Goal: Transaction & Acquisition: Purchase product/service

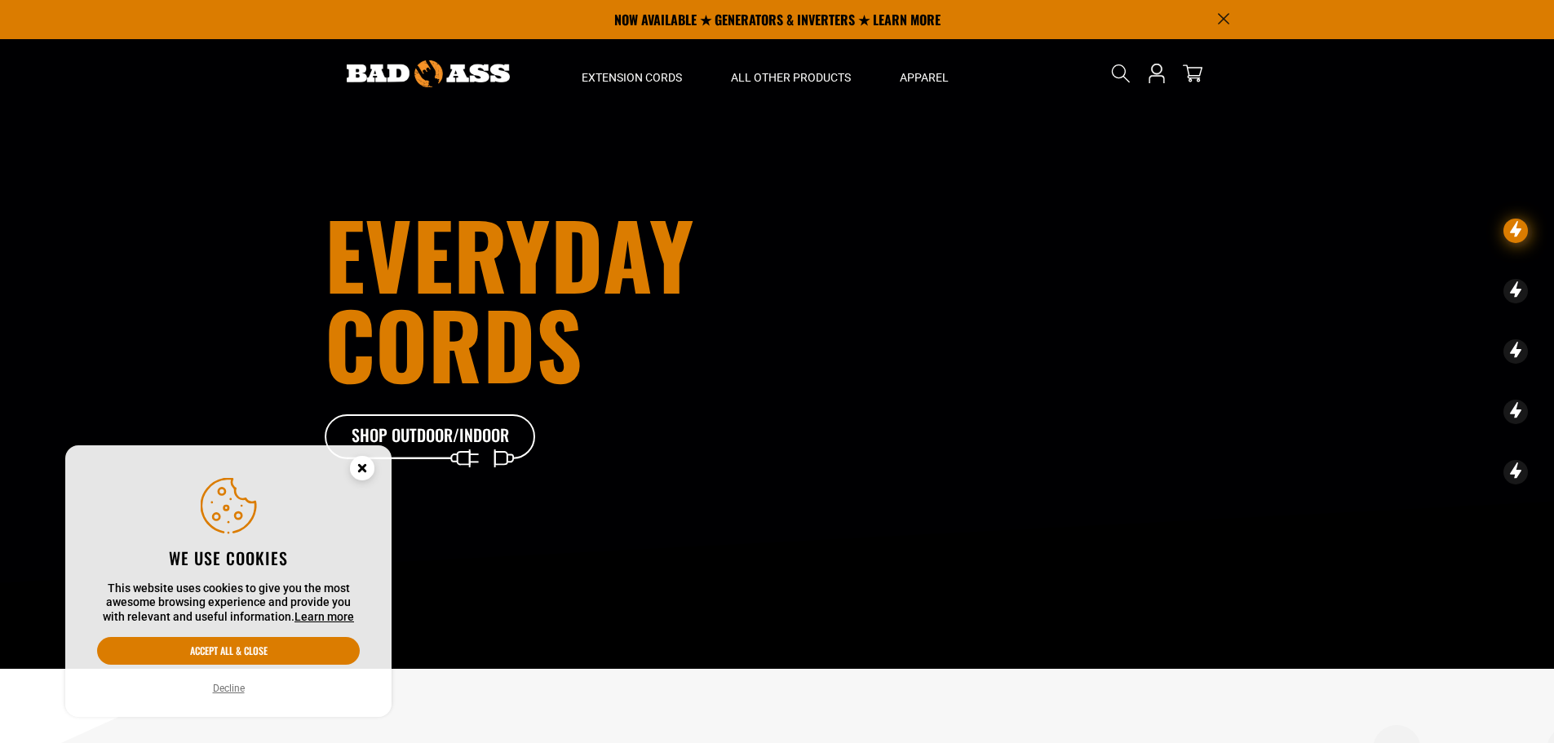
click at [357, 468] on circle "Cookie Consent" at bounding box center [362, 468] width 24 height 24
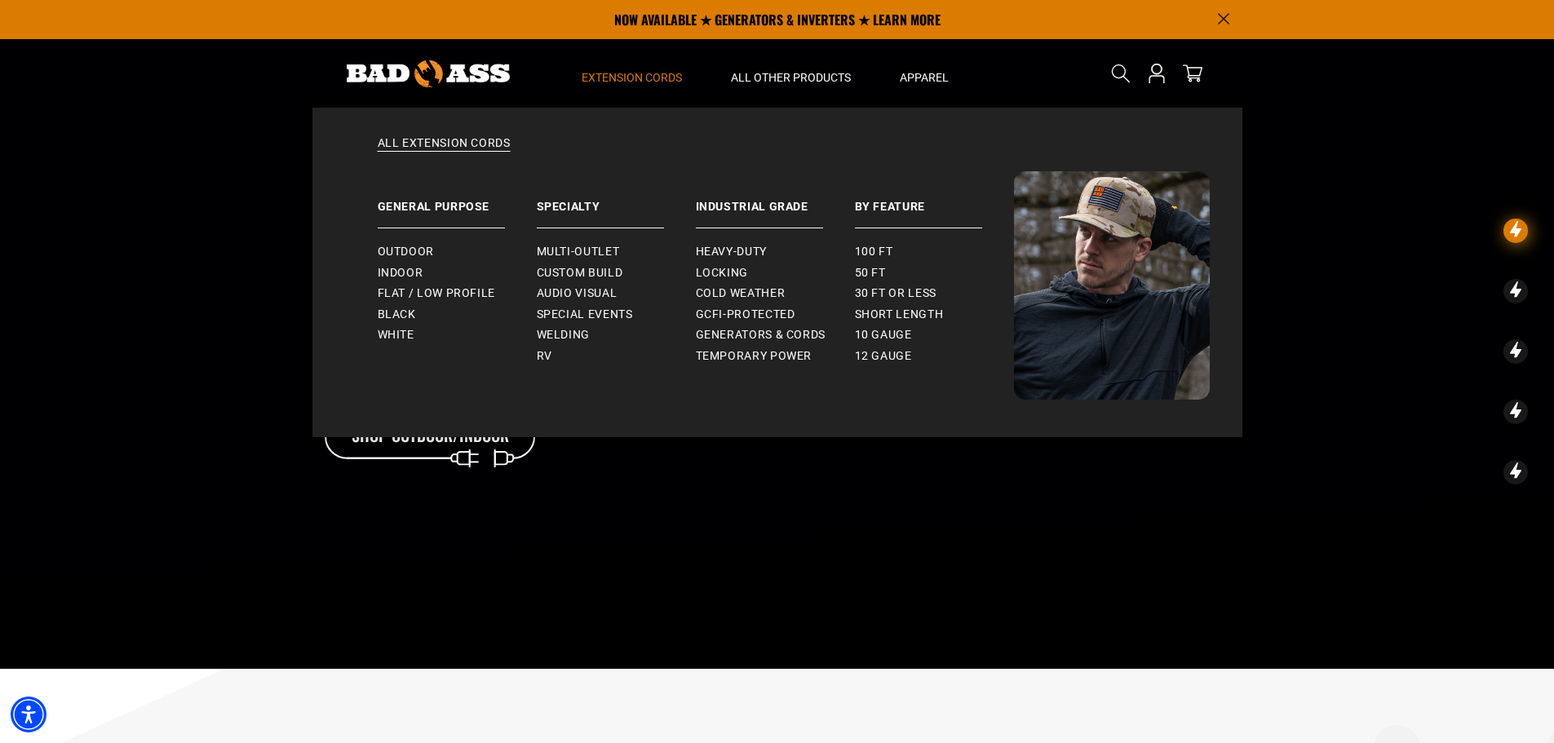
click at [659, 68] on summary "Extension Cords" at bounding box center [631, 73] width 149 height 69
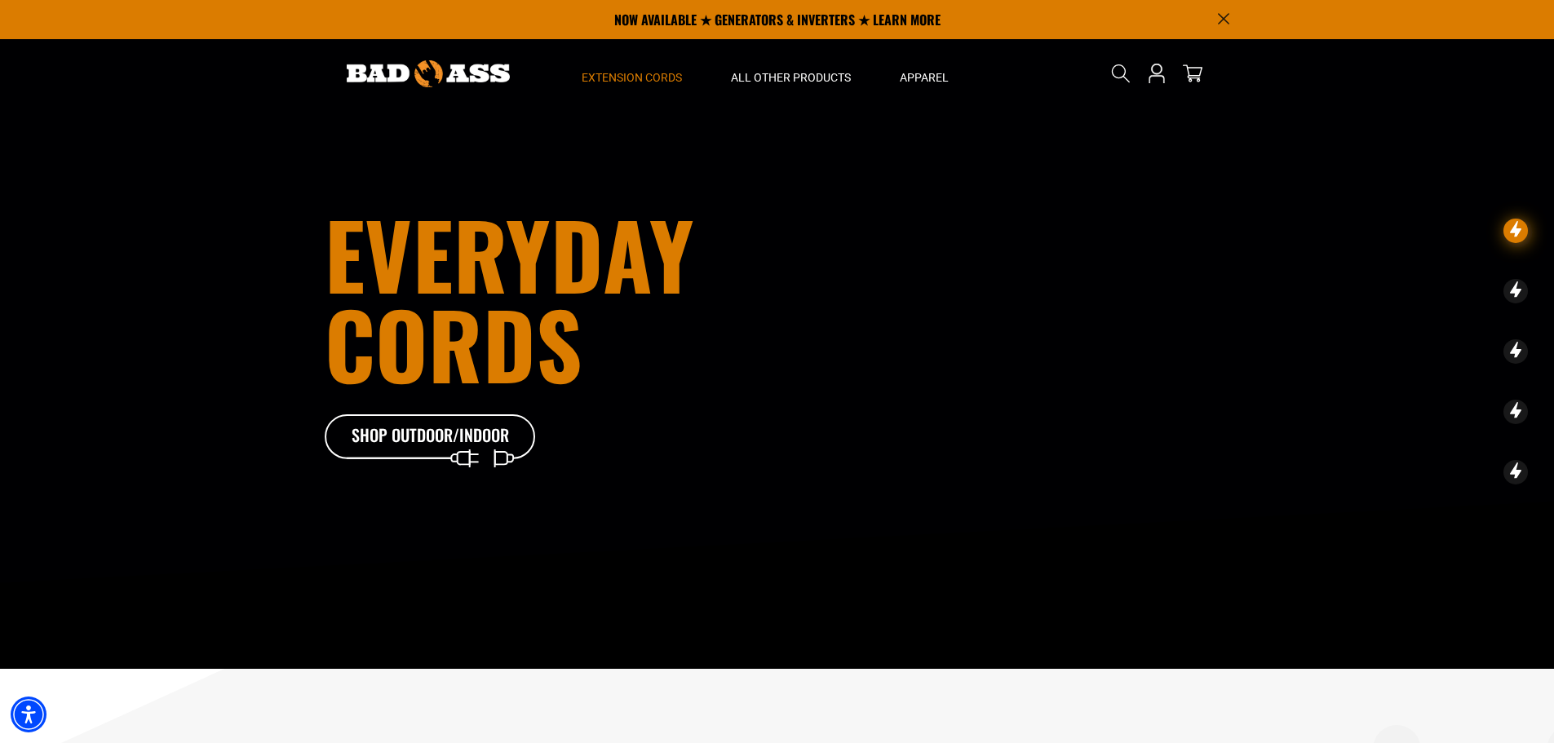
click at [659, 68] on summary "Extension Cords" at bounding box center [631, 73] width 149 height 69
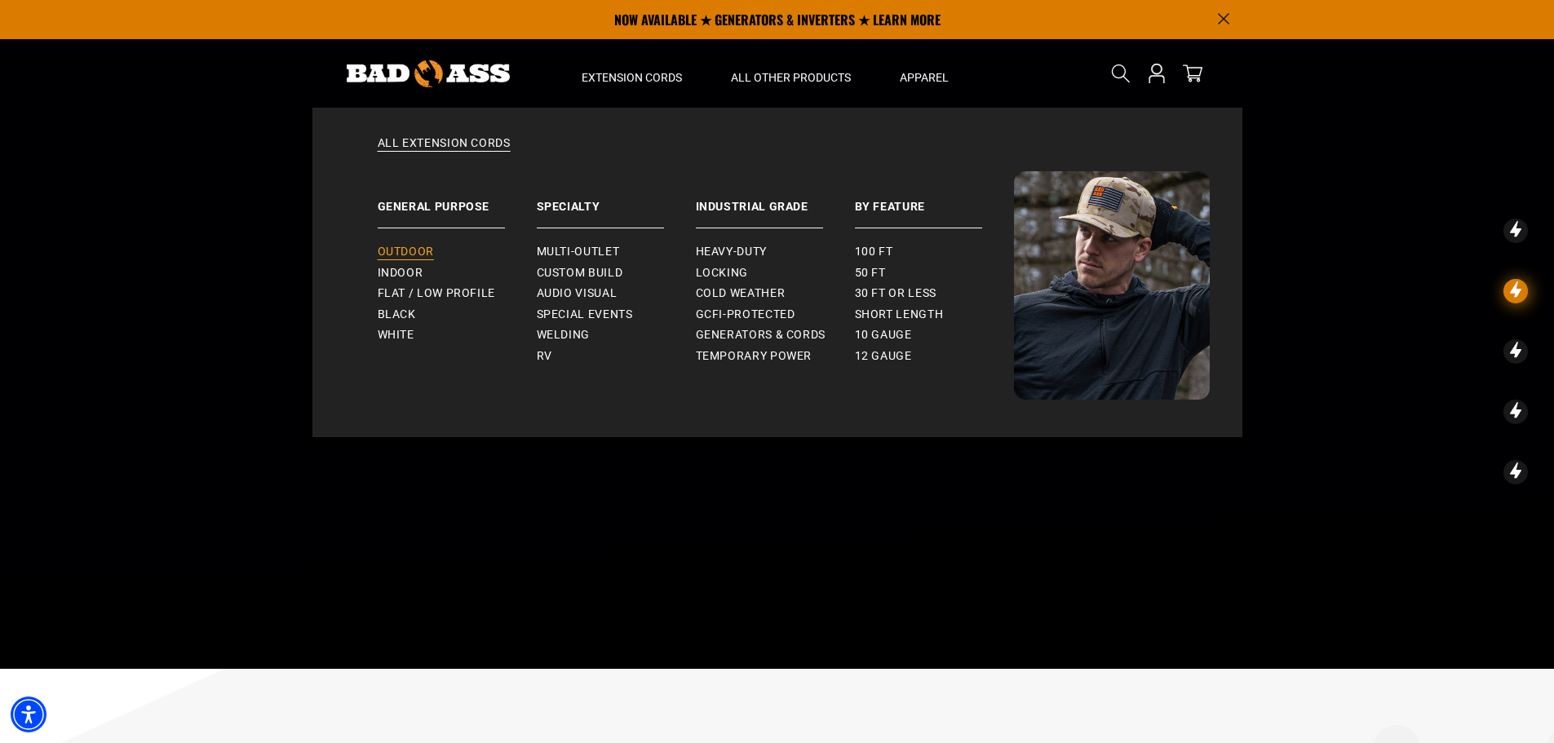
click at [423, 247] on span "Outdoor" at bounding box center [406, 252] width 56 height 15
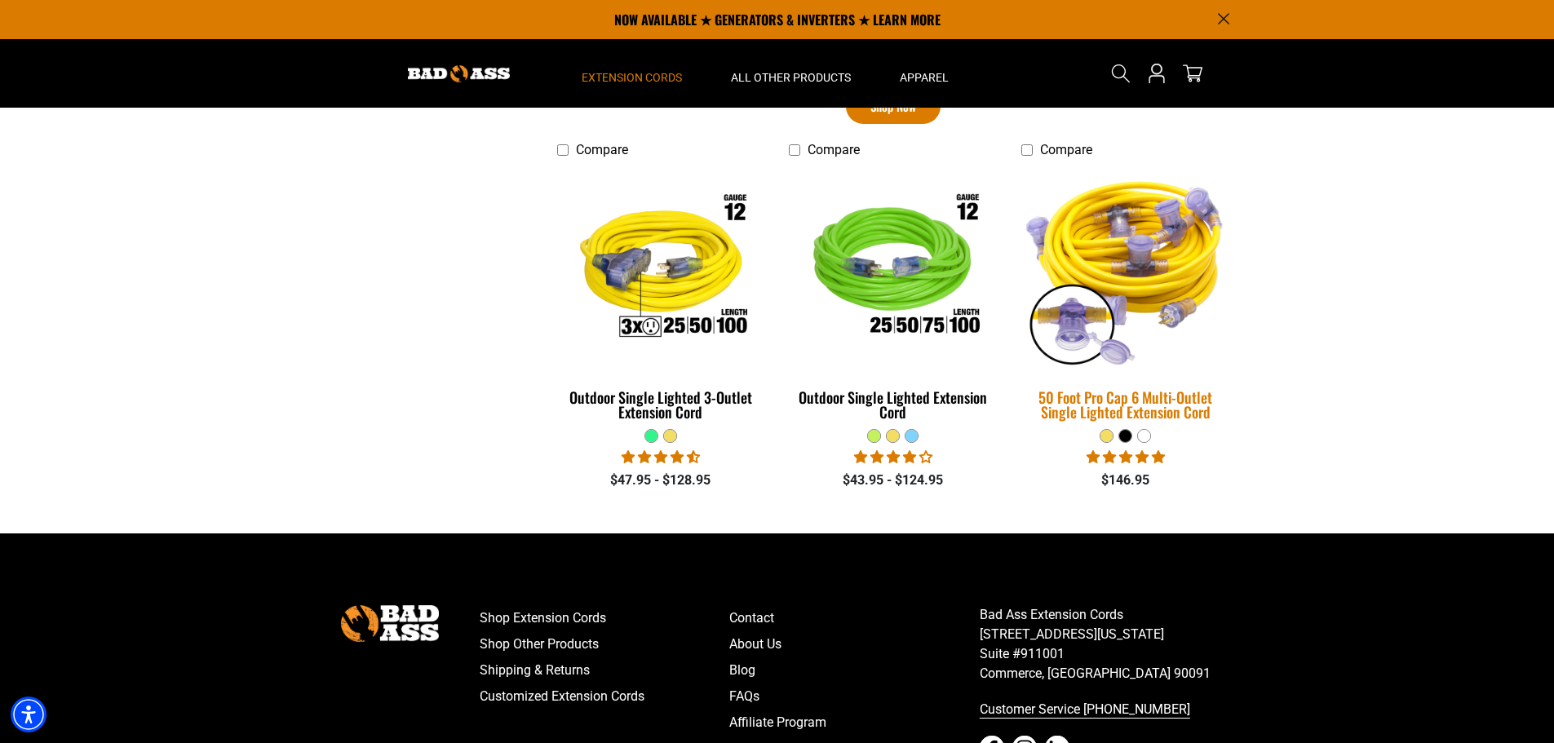
scroll to position [1061, 0]
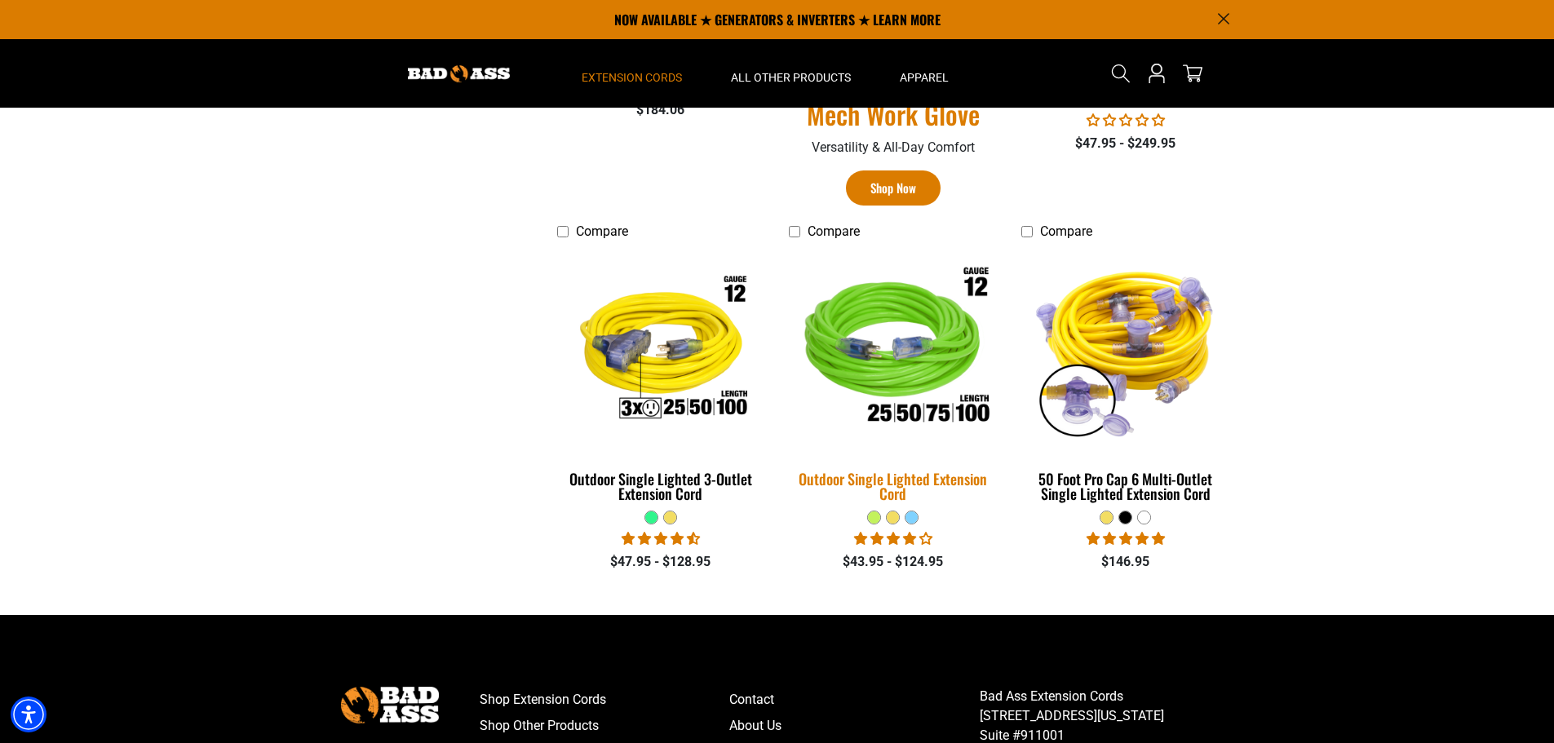
click at [901, 374] on img at bounding box center [893, 350] width 228 height 209
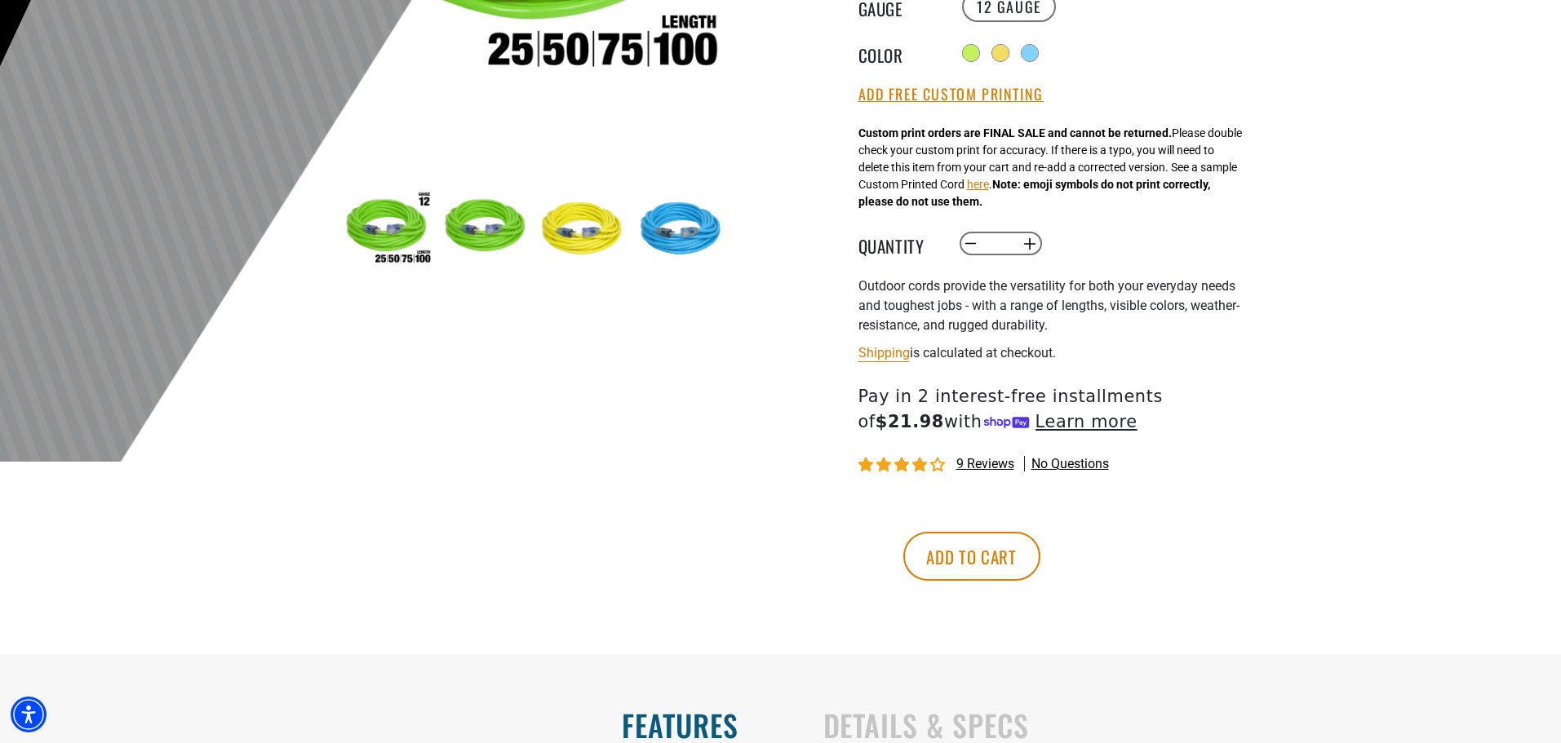
scroll to position [490, 0]
